Goal: Transaction & Acquisition: Purchase product/service

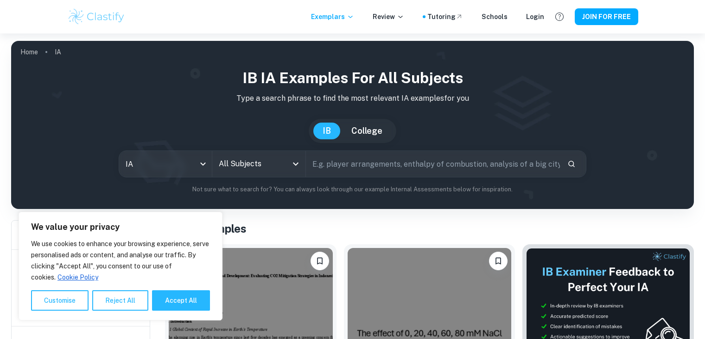
scroll to position [214, 0]
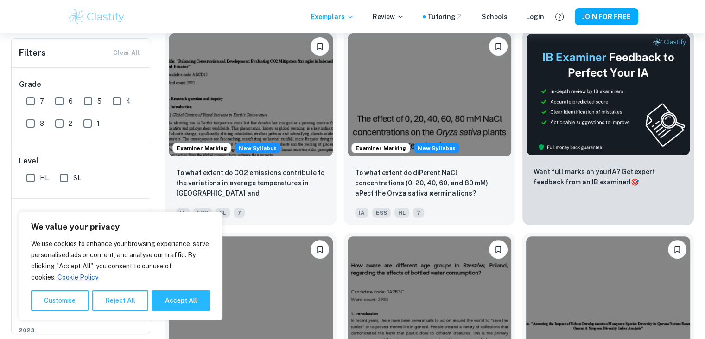
click at [34, 99] on input "7" at bounding box center [30, 101] width 19 height 19
checkbox input "true"
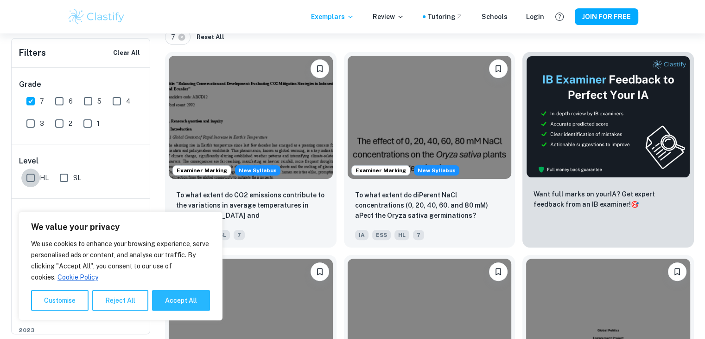
click at [30, 171] on input "HL" at bounding box center [30, 177] width 19 height 19
checkbox input "true"
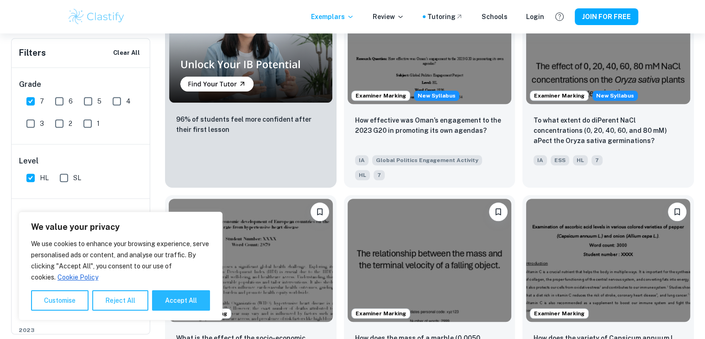
scroll to position [585, 0]
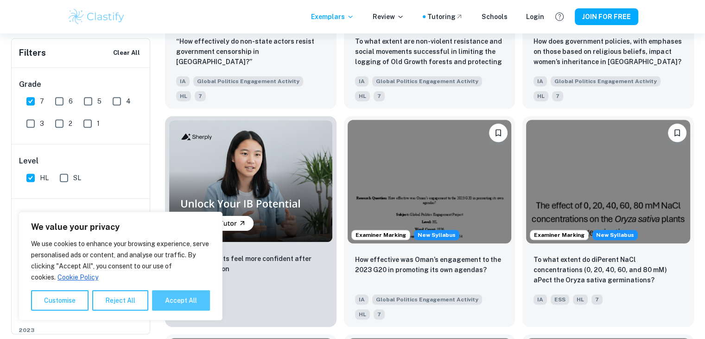
click at [163, 295] on button "Accept All" at bounding box center [181, 300] width 58 height 20
checkbox input "true"
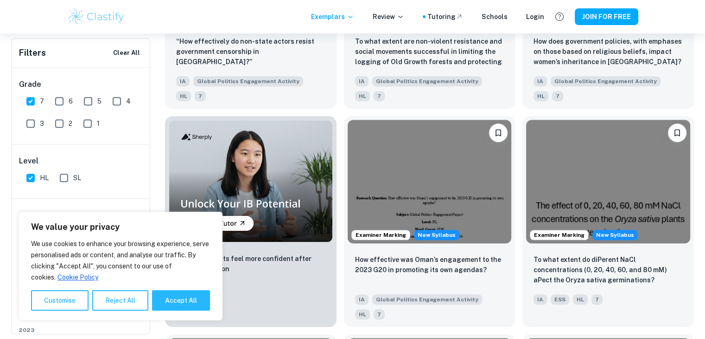
checkbox input "true"
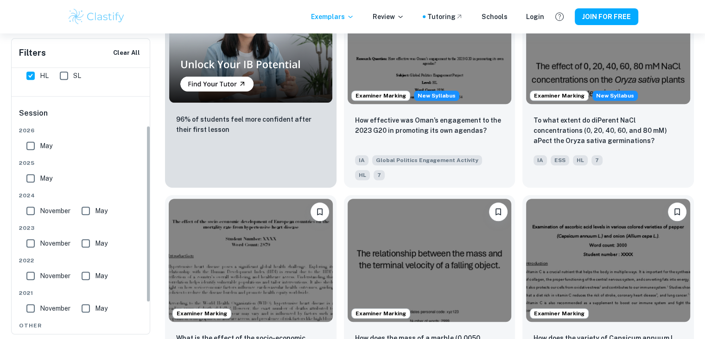
scroll to position [86, 0]
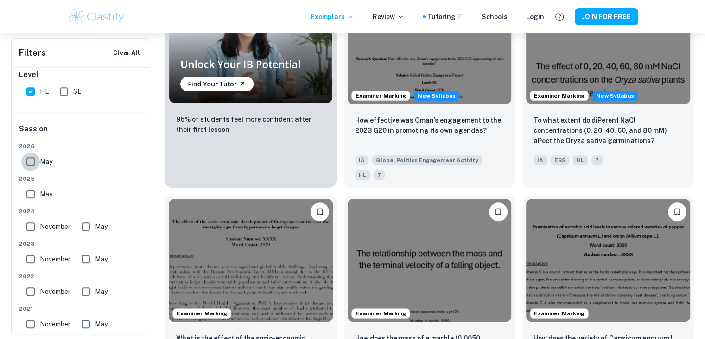
click at [29, 156] on input "May" at bounding box center [30, 161] width 19 height 19
checkbox input "true"
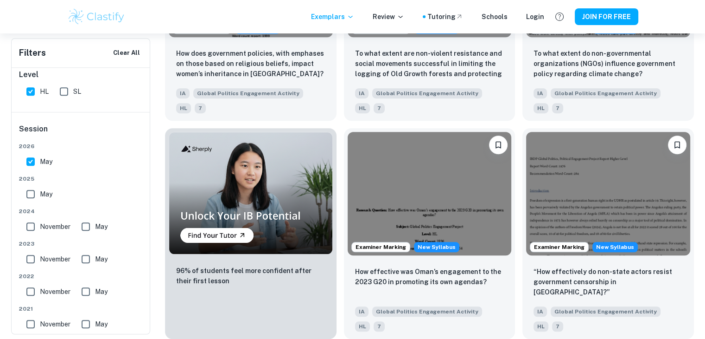
scroll to position [560, 0]
click at [27, 196] on input "May" at bounding box center [30, 194] width 19 height 19
checkbox input "true"
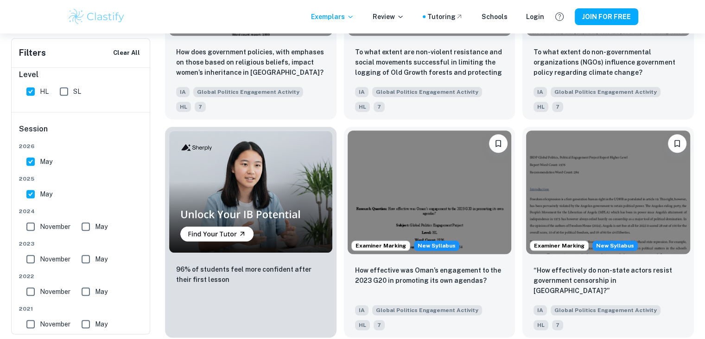
click at [28, 158] on input "May" at bounding box center [30, 161] width 19 height 19
checkbox input "false"
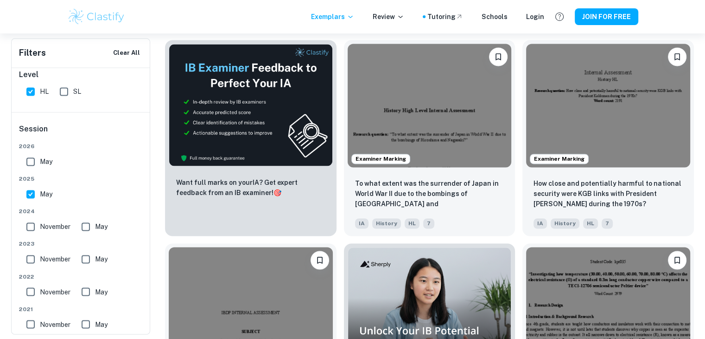
scroll to position [1394, 0]
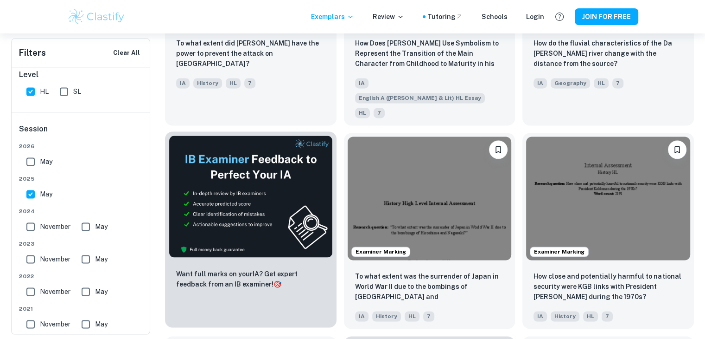
click at [241, 175] on img at bounding box center [251, 196] width 164 height 122
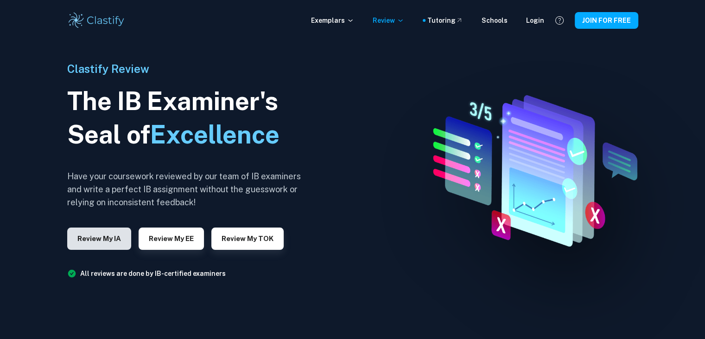
click at [94, 242] on button "Review my IA" at bounding box center [99, 238] width 64 height 22
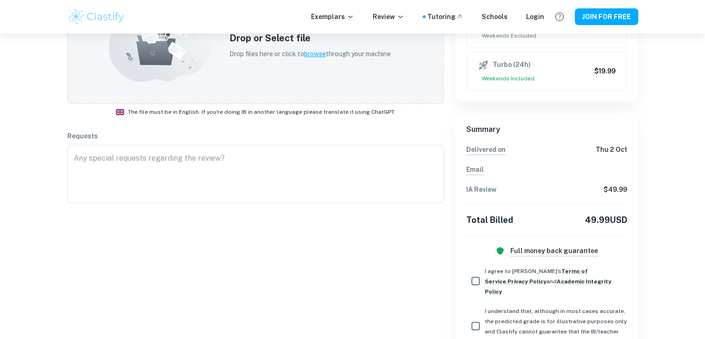
scroll to position [278, 0]
